Goal: Navigation & Orientation: Find specific page/section

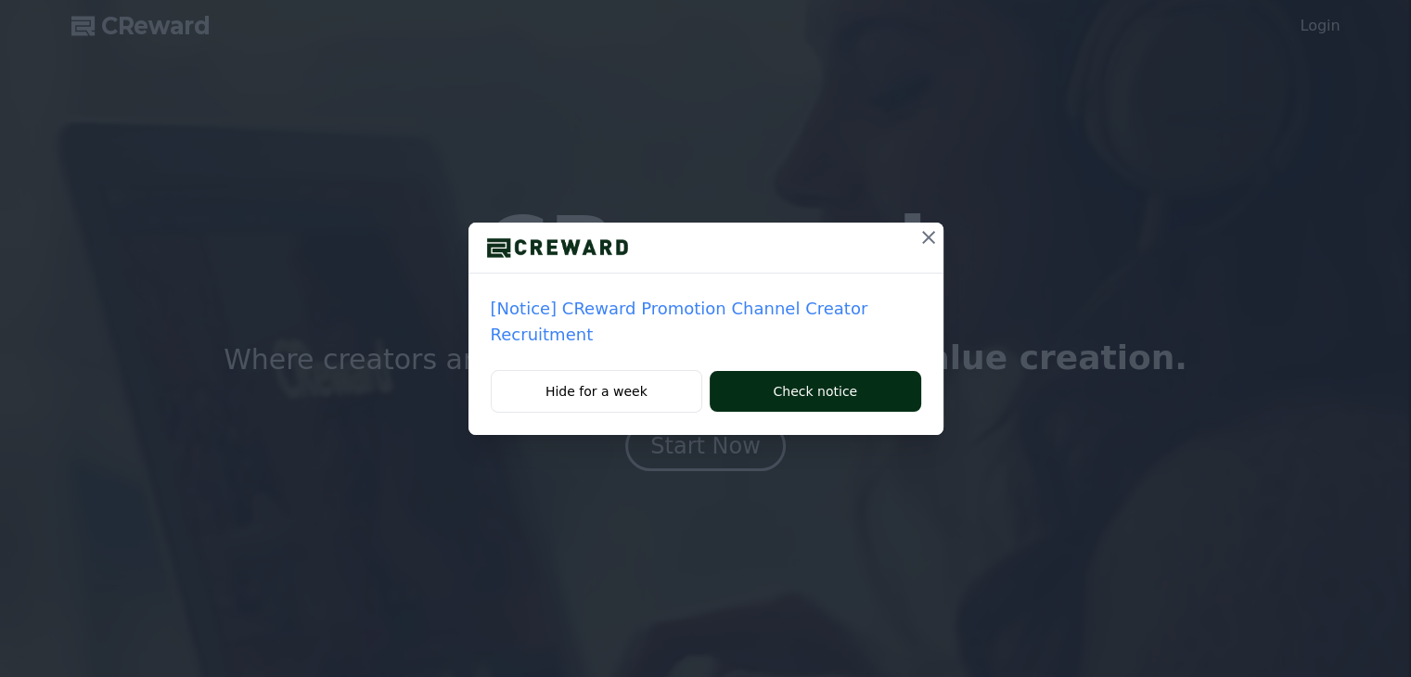
click at [776, 371] on button "Check notice" at bounding box center [815, 391] width 211 height 41
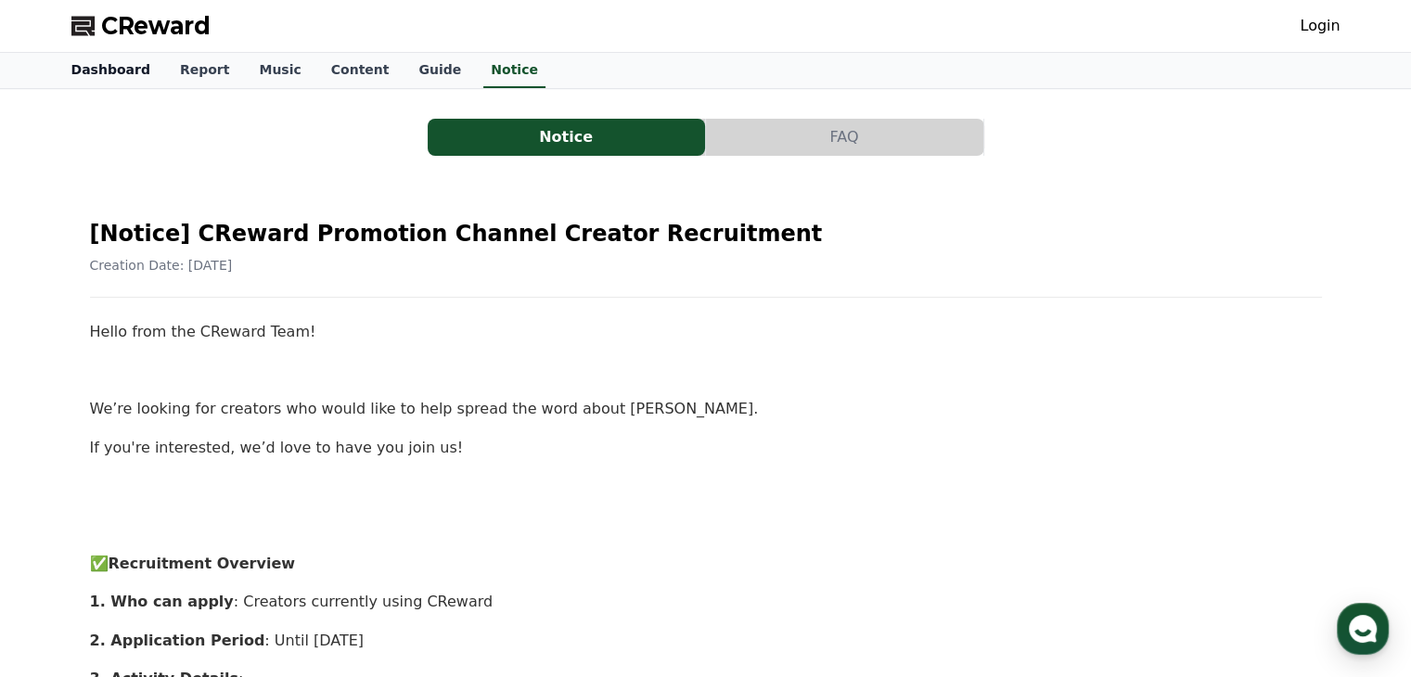
click at [135, 84] on link "Dashboard" at bounding box center [111, 70] width 109 height 35
